Goal: Task Accomplishment & Management: Complete application form

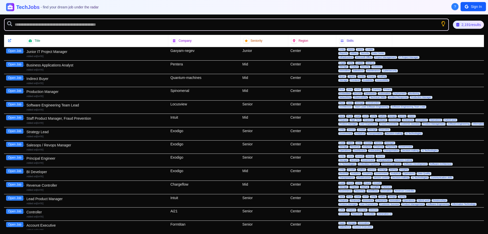
click at [150, 53] on div "Junior IT Project Manager" at bounding box center [96, 51] width 140 height 5
click at [12, 54] on div "Open Job" at bounding box center [14, 53] width 20 height 13
click at [11, 49] on button "Open Job" at bounding box center [14, 50] width 17 height 5
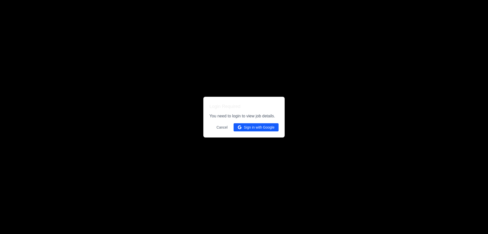
click at [244, 126] on button "Sign in with Google" at bounding box center [256, 127] width 45 height 8
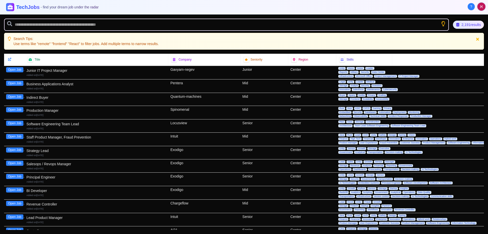
click at [19, 70] on button "Open Job" at bounding box center [14, 69] width 17 height 5
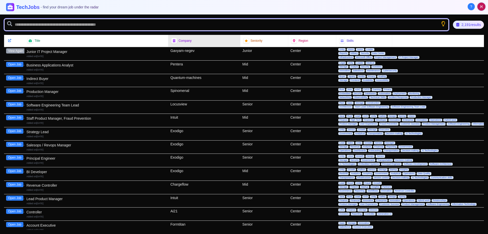
click at [168, 25] on input "text" at bounding box center [226, 25] width 445 height 12
click at [169, 26] on input "text" at bounding box center [226, 25] width 445 height 12
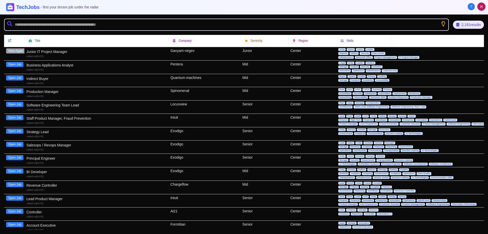
drag, startPoint x: 169, startPoint y: 26, endPoint x: 441, endPoint y: 24, distance: 272.0
click at [441, 24] on icon "Show search tips" at bounding box center [443, 23] width 5 height 5
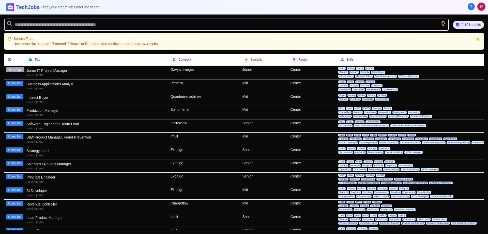
click at [71, 44] on p "Use terms like "remote" "frontend" "React" to filter jobs. Add multiple terms t…" at bounding box center [85, 43] width 145 height 5
copy p "React"
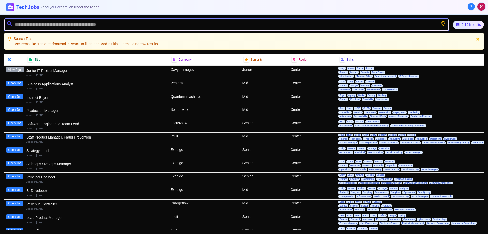
paste input "*****"
type input "*****"
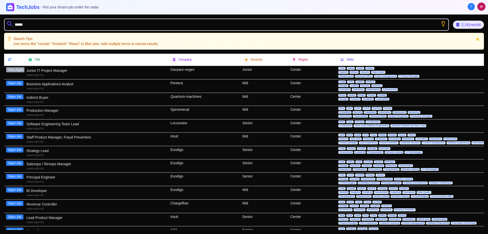
click at [9, 23] on icon at bounding box center [9, 23] width 5 height 5
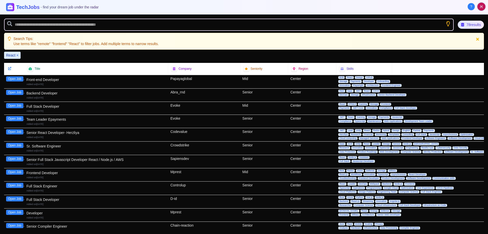
click at [10, 78] on button "Open Job" at bounding box center [14, 78] width 17 height 5
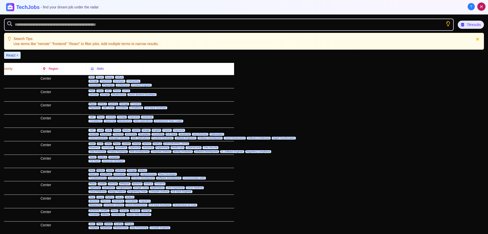
scroll to position [8, 32]
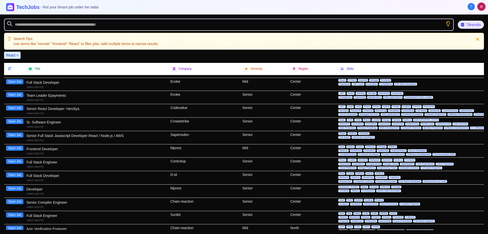
drag, startPoint x: 242, startPoint y: 77, endPoint x: 149, endPoint y: 98, distance: 95.3
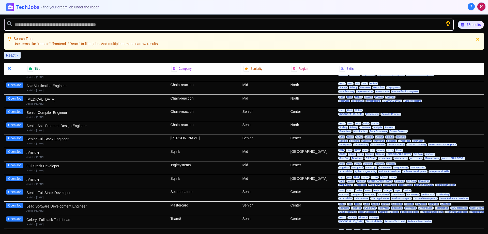
scroll to position [185, 0]
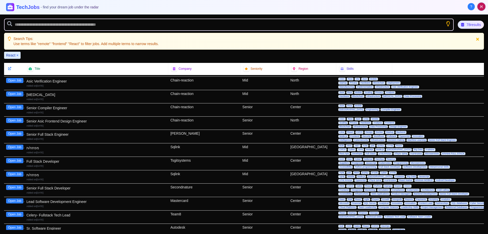
click at [17, 145] on button "Open Job" at bounding box center [14, 146] width 17 height 5
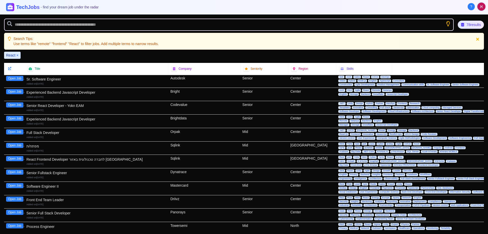
scroll to position [362, 0]
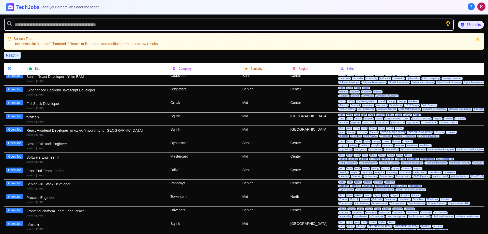
click at [18, 106] on div "Open Job" at bounding box center [14, 105] width 20 height 13
click at [14, 104] on button "Open Job" at bounding box center [14, 102] width 17 height 5
